Goal: Task Accomplishment & Management: Complete application form

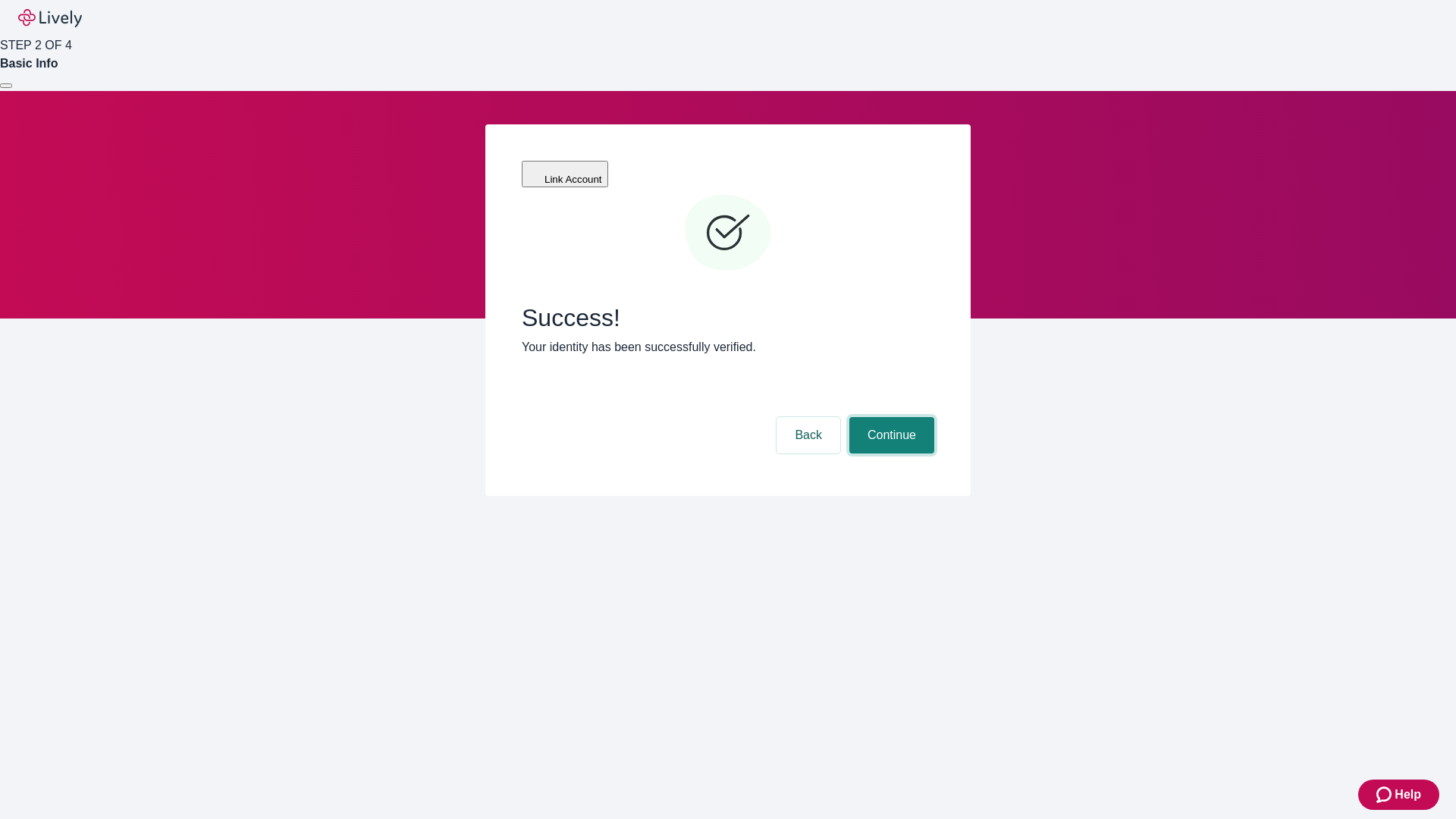
click at [890, 417] on button "Continue" at bounding box center [892, 436] width 85 height 37
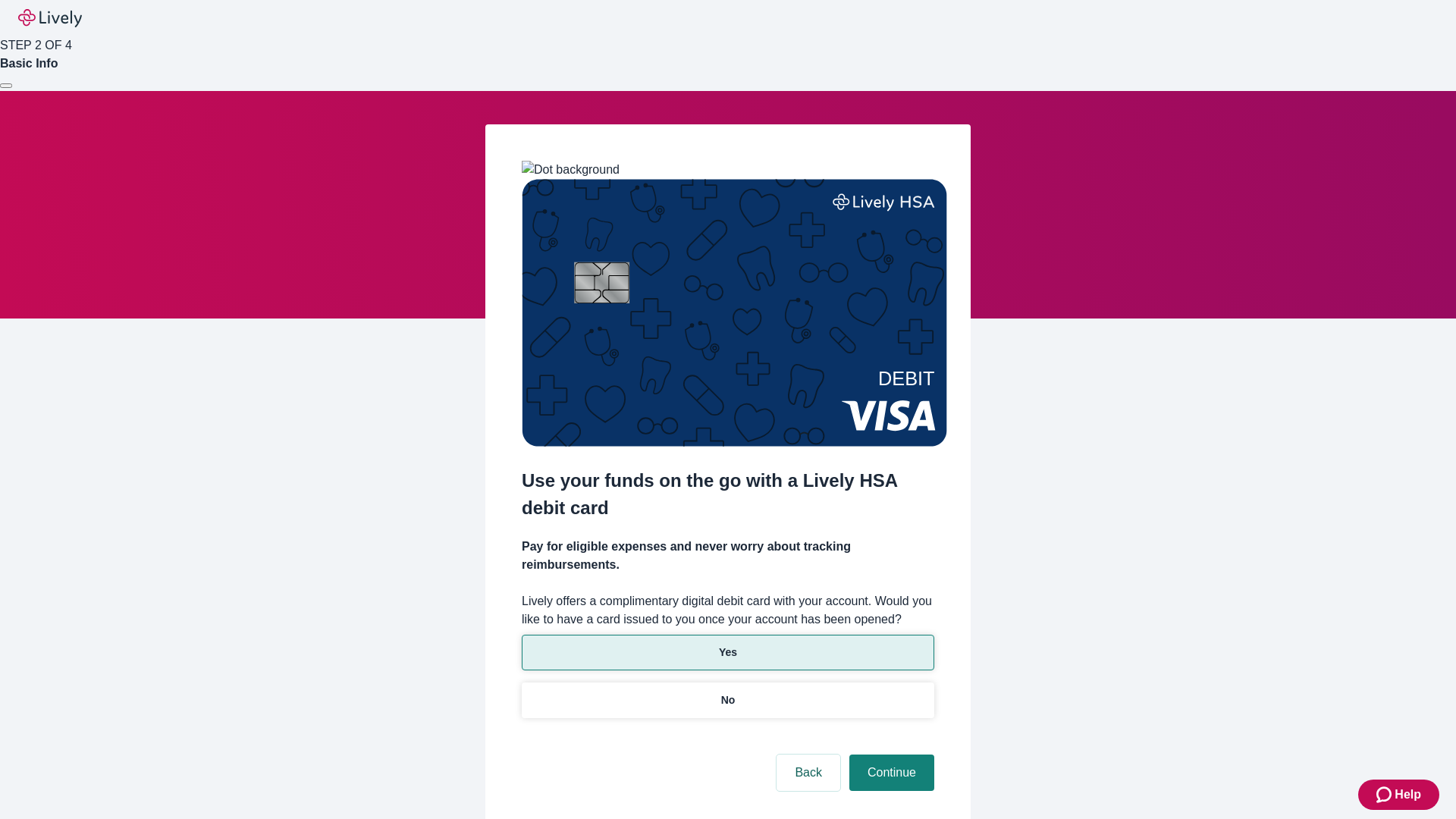
click at [727, 645] on p "Yes" at bounding box center [728, 652] width 18 height 16
click at [890, 755] on button "Continue" at bounding box center [892, 773] width 85 height 37
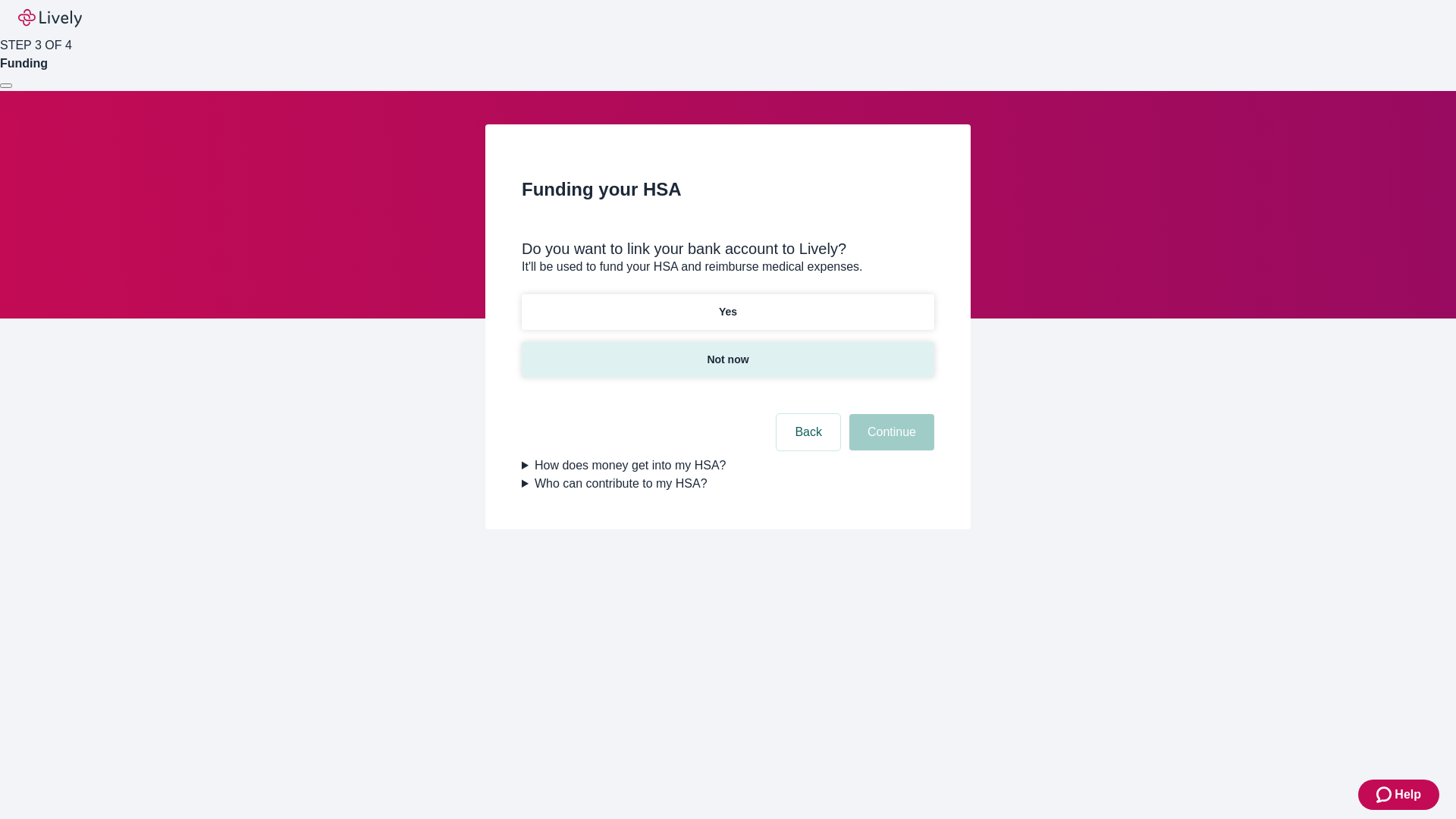
click at [727, 352] on p "Not now" at bounding box center [728, 360] width 42 height 16
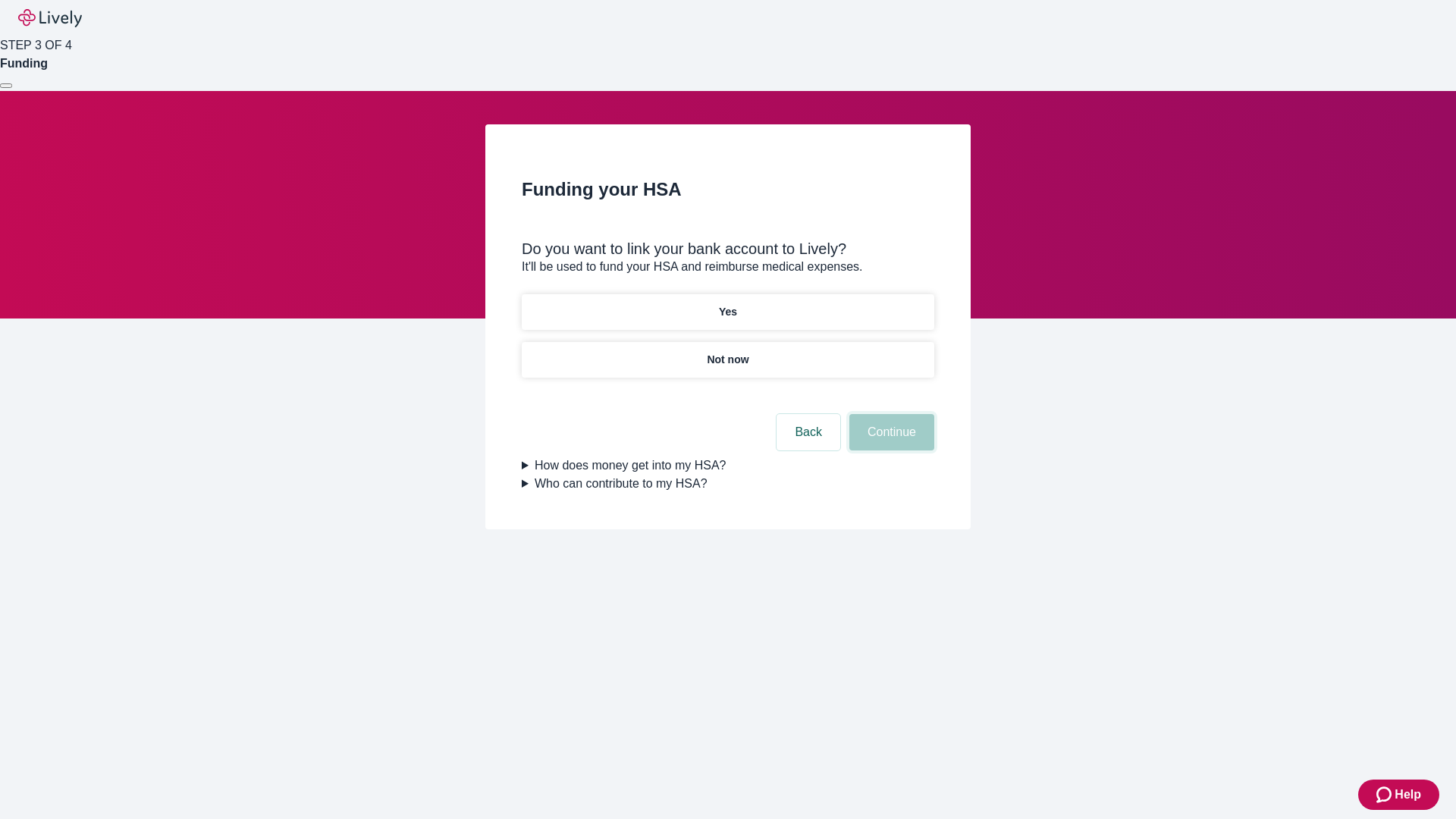
click at [890, 442] on button "Continue" at bounding box center [892, 432] width 85 height 37
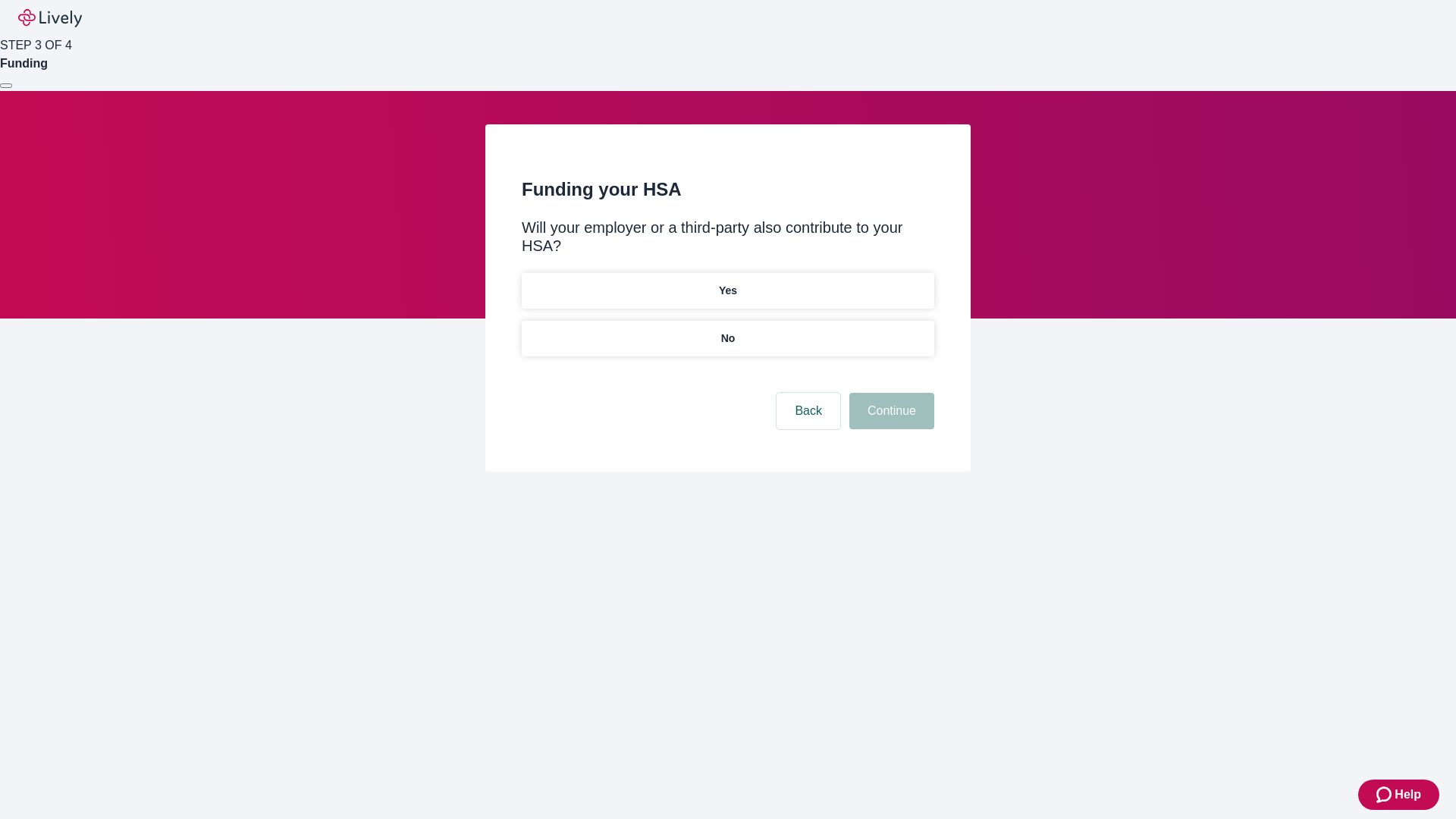
click at [727, 331] on p "No" at bounding box center [728, 338] width 14 height 16
click at [890, 393] on button "Continue" at bounding box center [892, 412] width 85 height 37
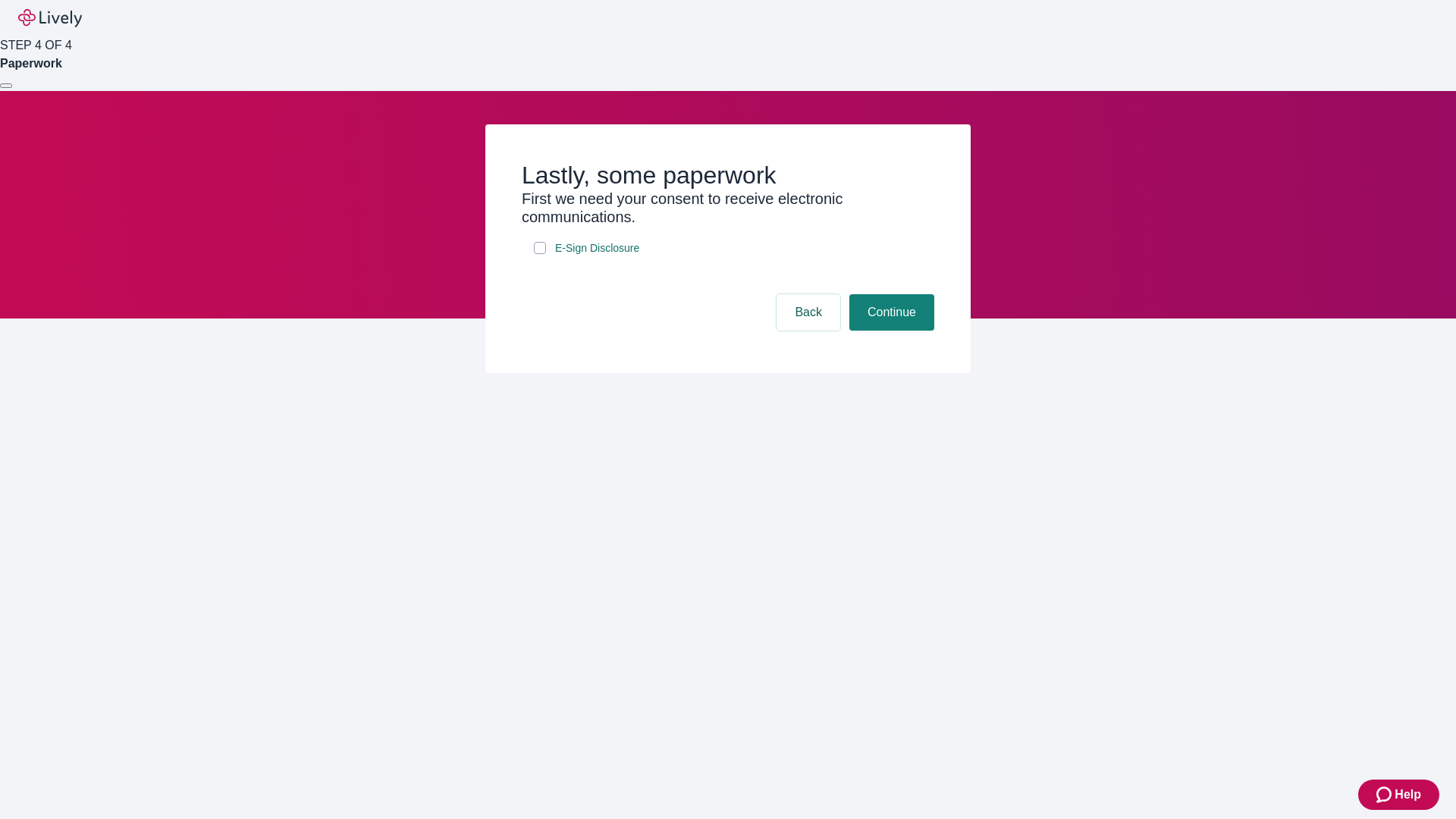
click at [540, 254] on input "E-Sign Disclosure" at bounding box center [540, 248] width 13 height 13
checkbox input "true"
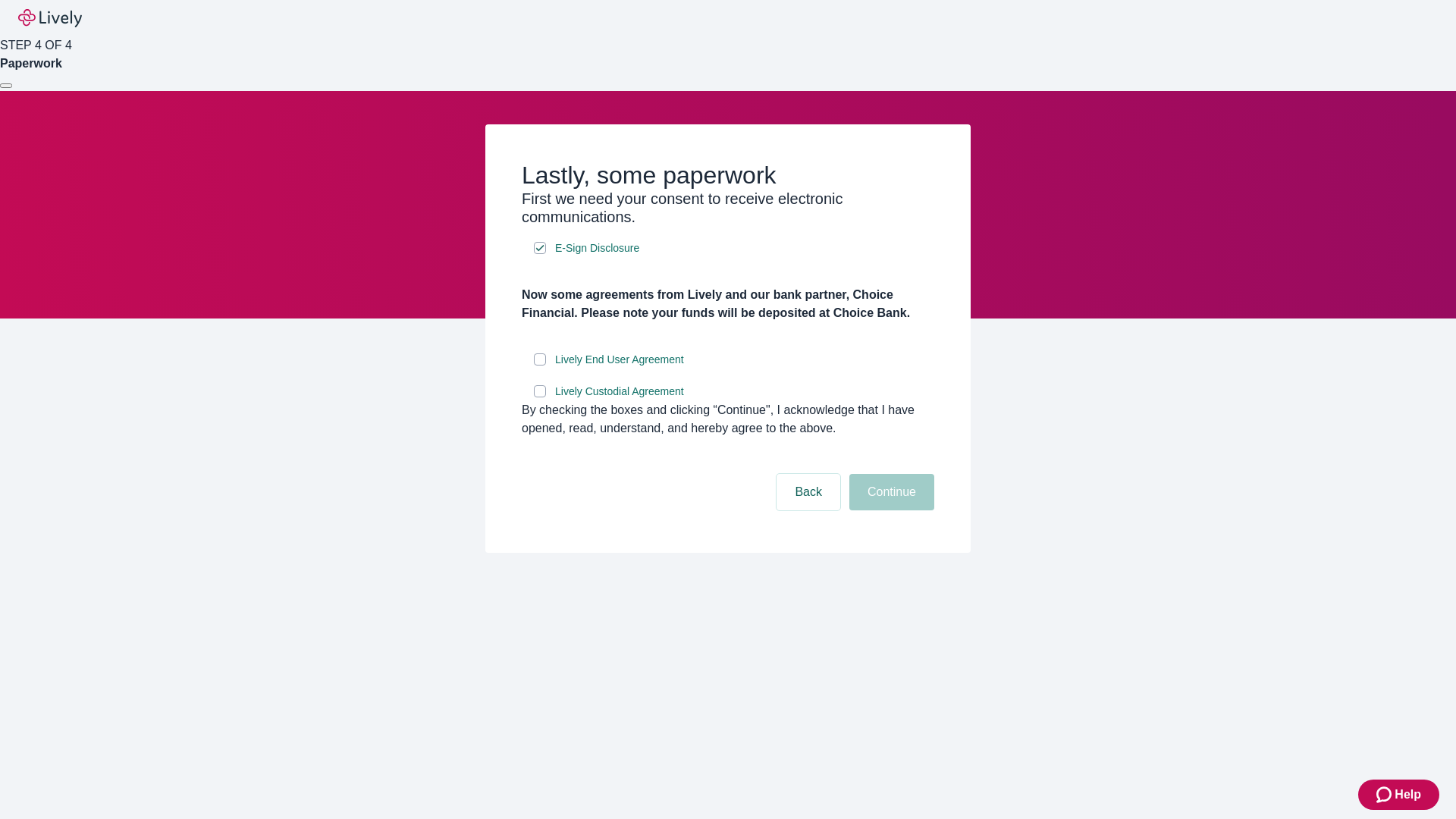
click at [540, 366] on input "Lively End User Agreement" at bounding box center [540, 359] width 13 height 13
checkbox input "true"
click at [540, 397] on input "Lively Custodial Agreement" at bounding box center [540, 392] width 13 height 13
checkbox input "true"
click at [890, 510] on button "Continue" at bounding box center [892, 493] width 85 height 37
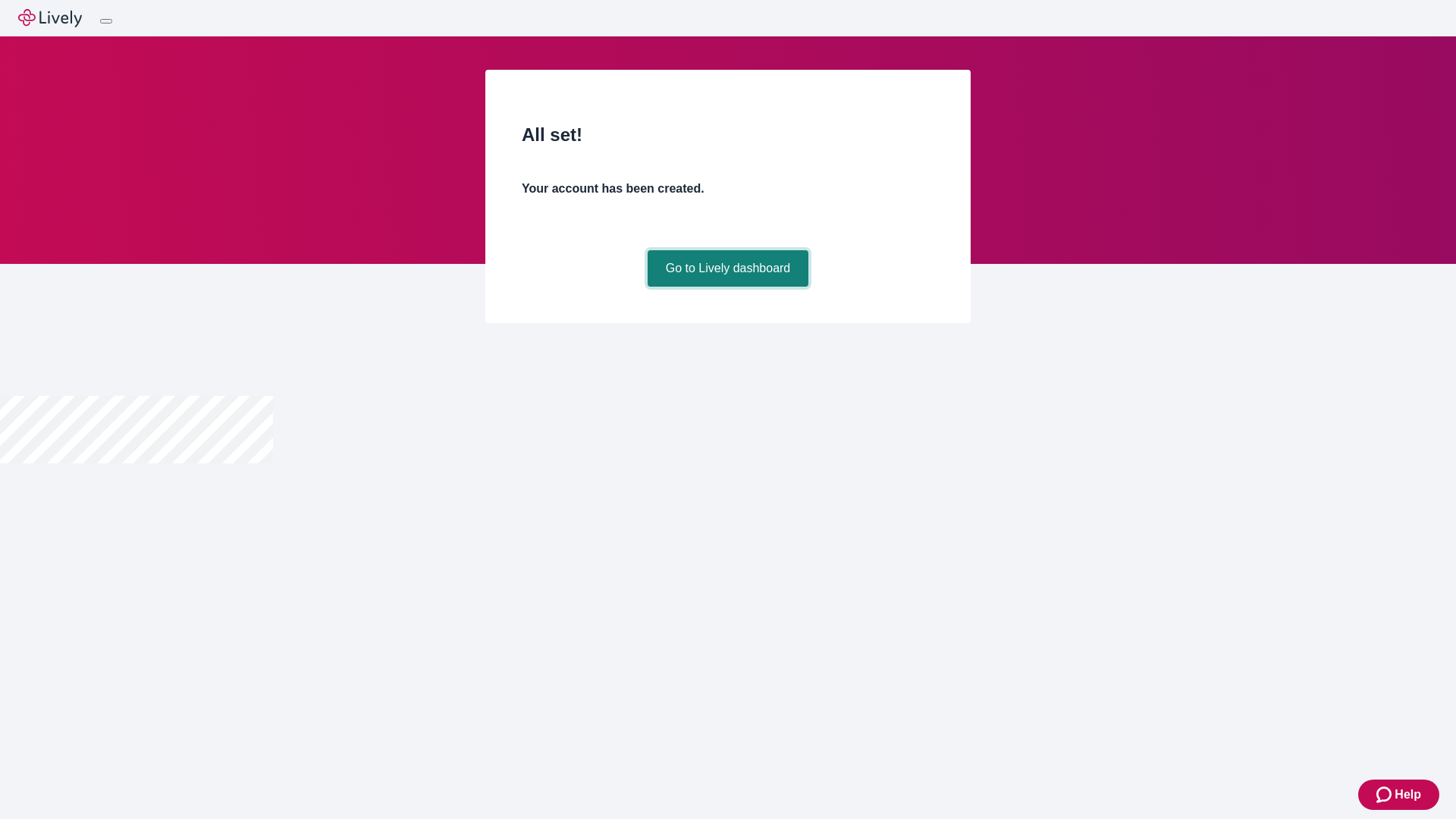
click at [727, 286] on link "Go to Lively dashboard" at bounding box center [729, 269] width 162 height 37
